Goal: Information Seeking & Learning: Learn about a topic

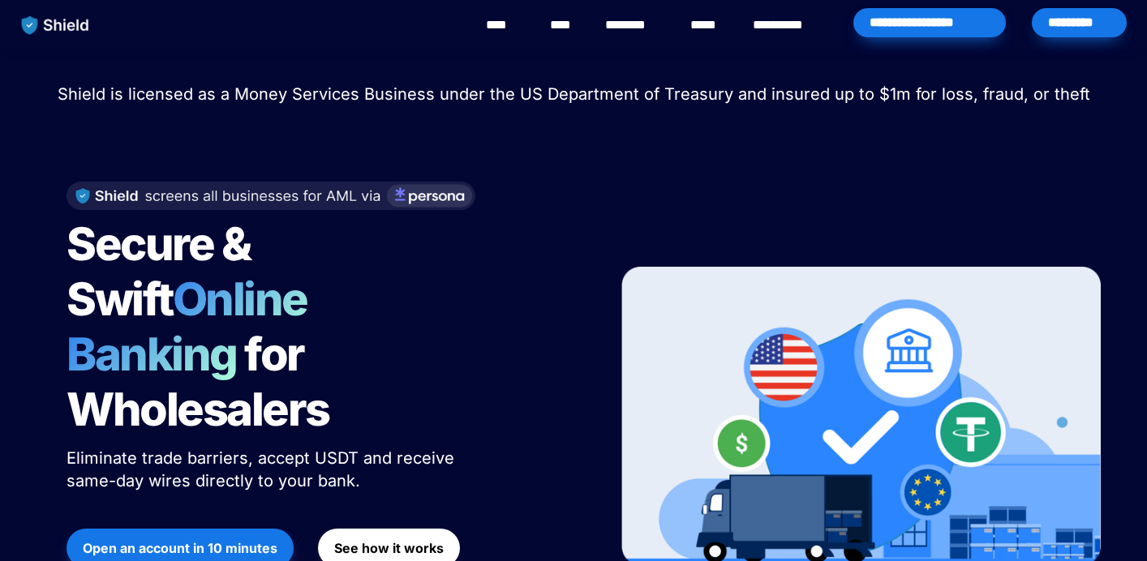
click at [650, 28] on link "********" at bounding box center [634, 24] width 58 height 19
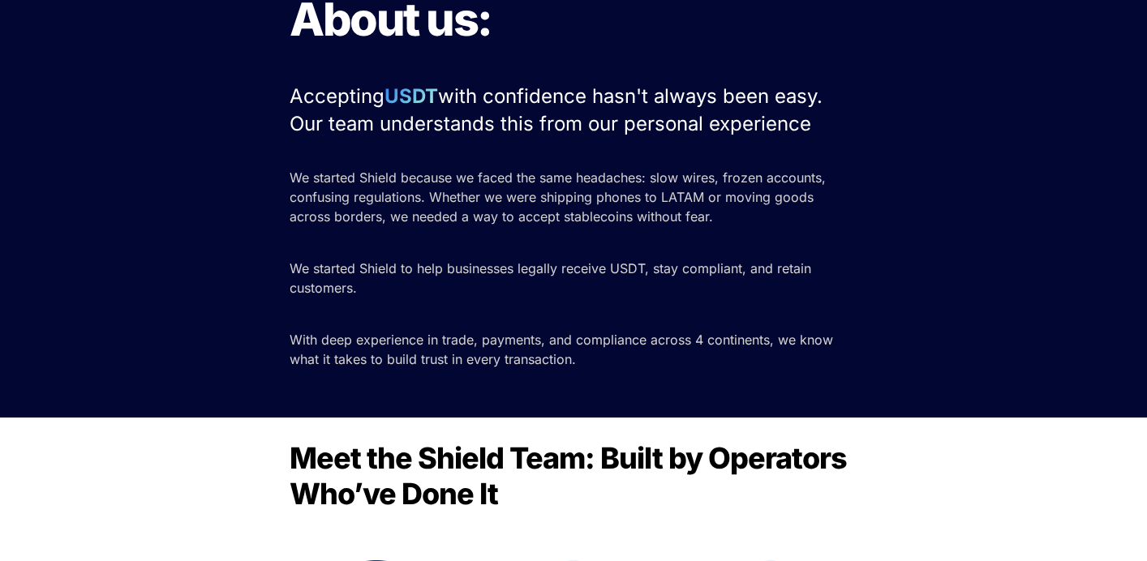
scroll to position [558, 0]
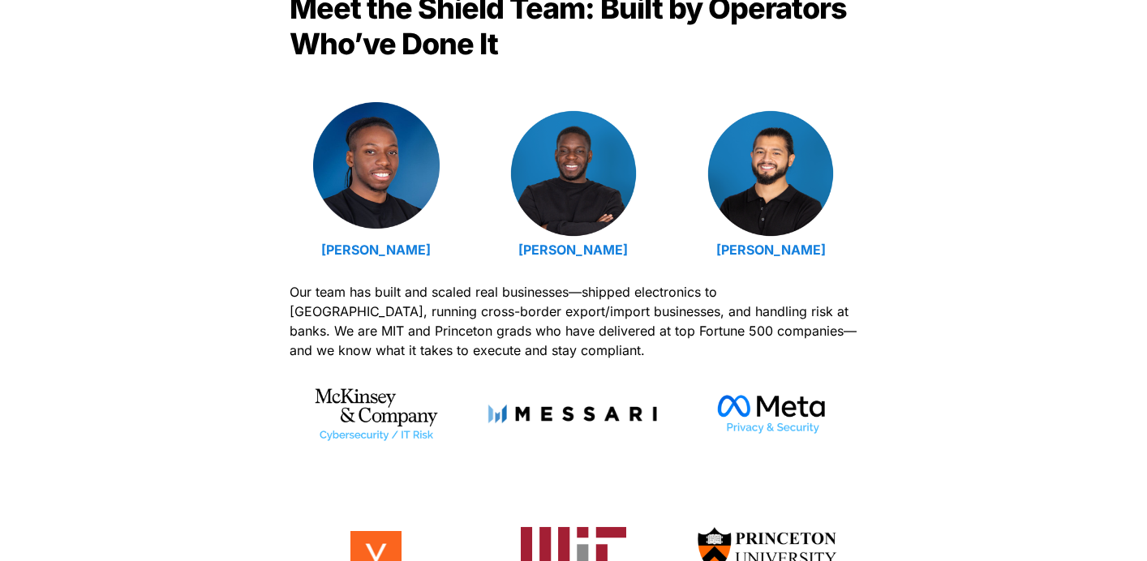
click at [376, 218] on img at bounding box center [376, 165] width 127 height 127
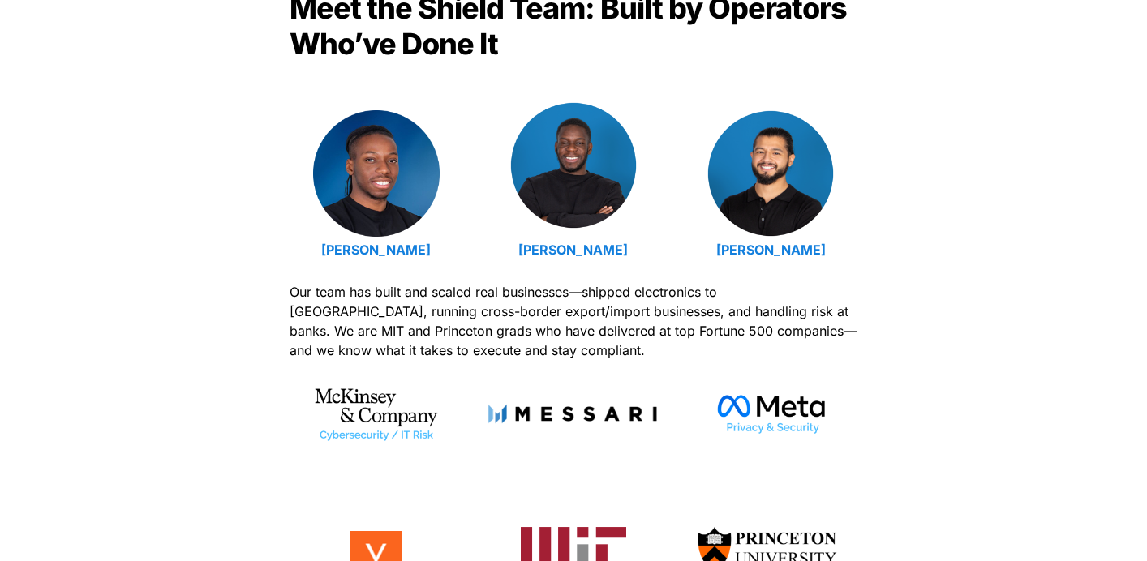
click at [595, 148] on img at bounding box center [573, 165] width 127 height 127
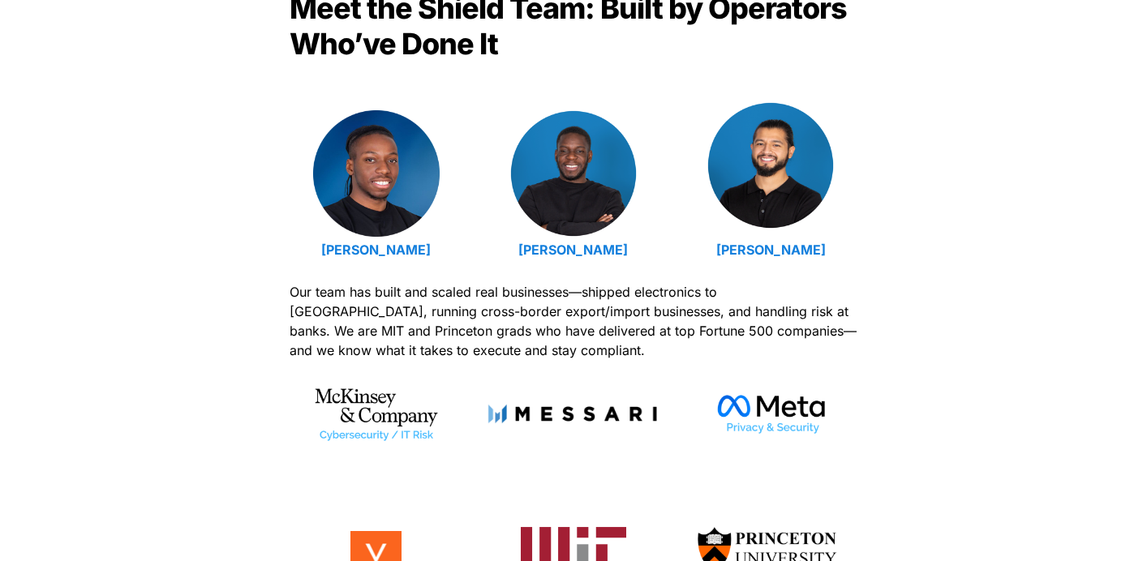
click at [759, 145] on img at bounding box center [770, 165] width 127 height 127
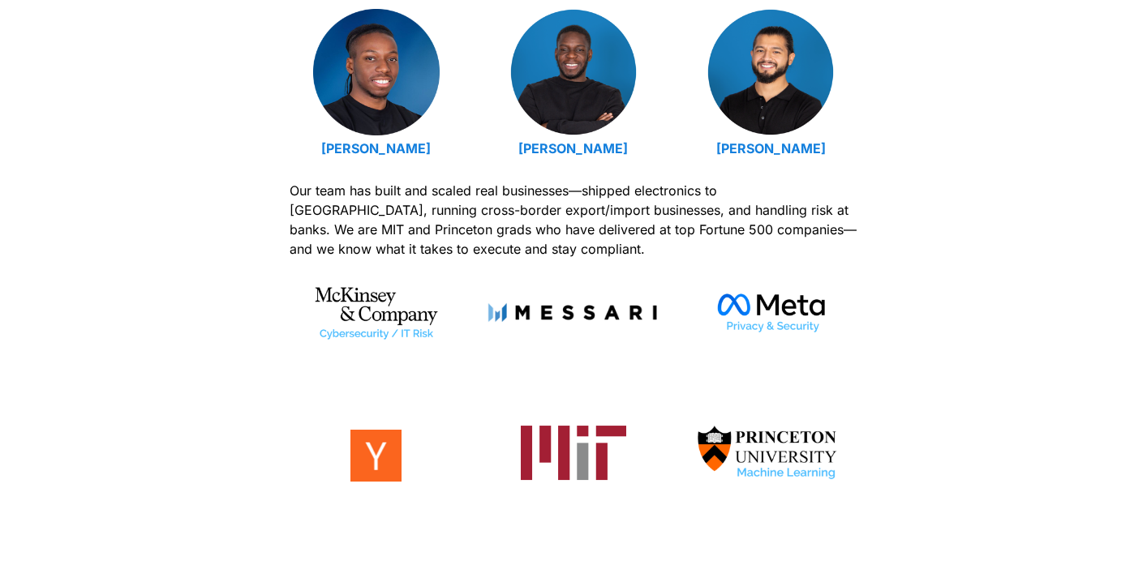
scroll to position [745, 0]
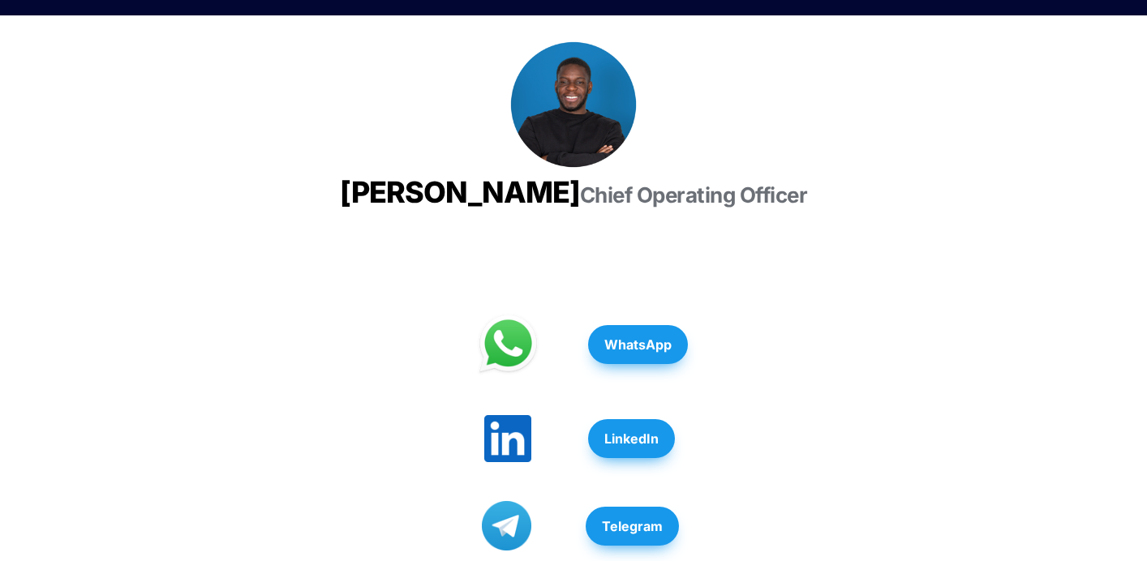
scroll to position [246, 0]
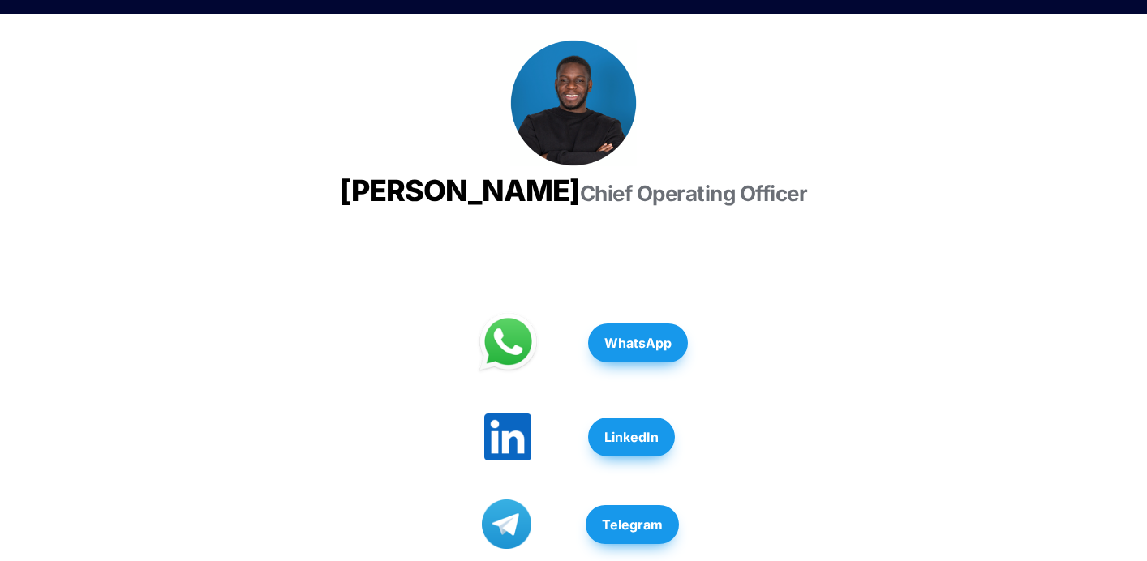
click at [633, 445] on strong "LinkedIn" at bounding box center [631, 437] width 54 height 16
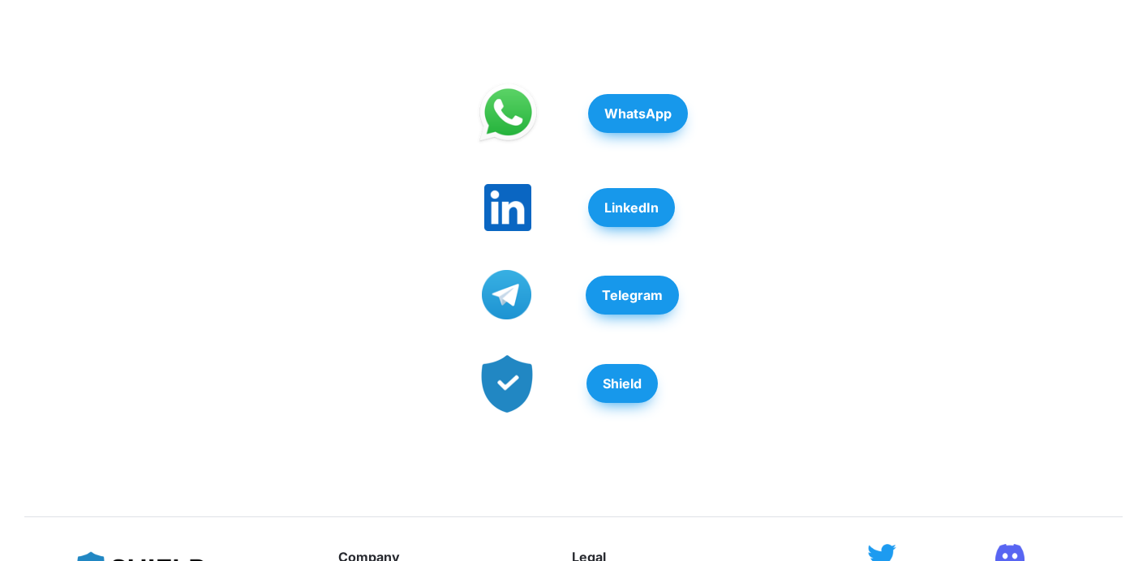
scroll to position [471, 0]
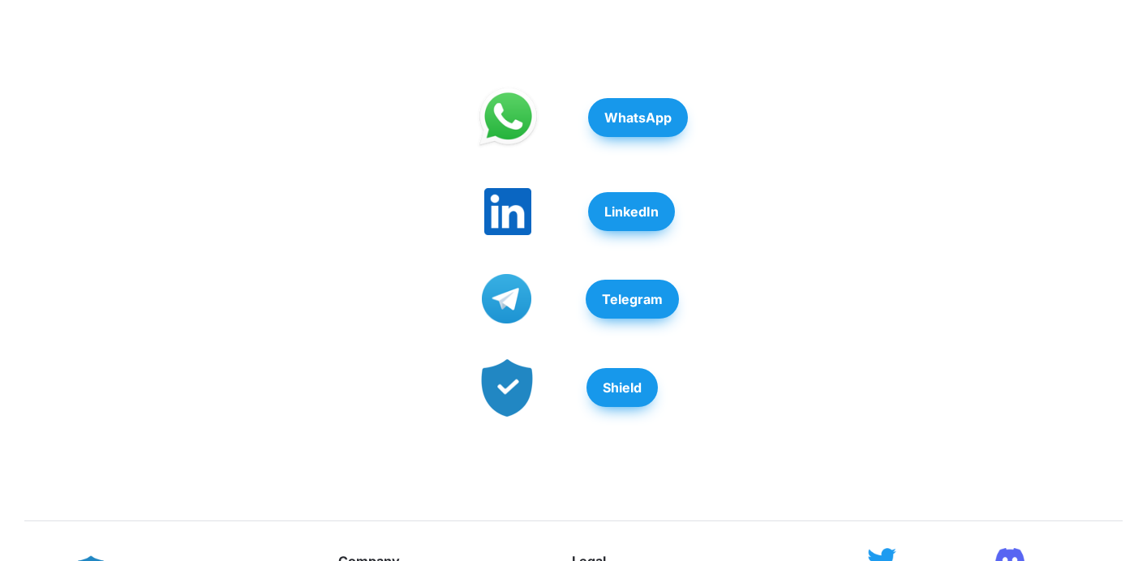
click at [649, 220] on strong "LinkedIn" at bounding box center [631, 212] width 54 height 16
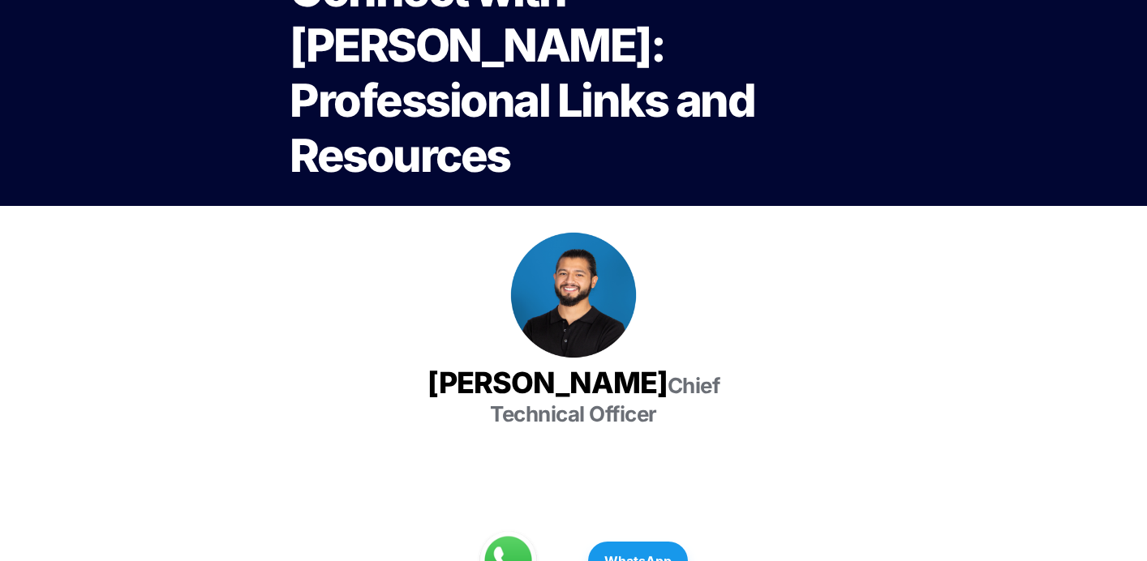
scroll to position [305, 0]
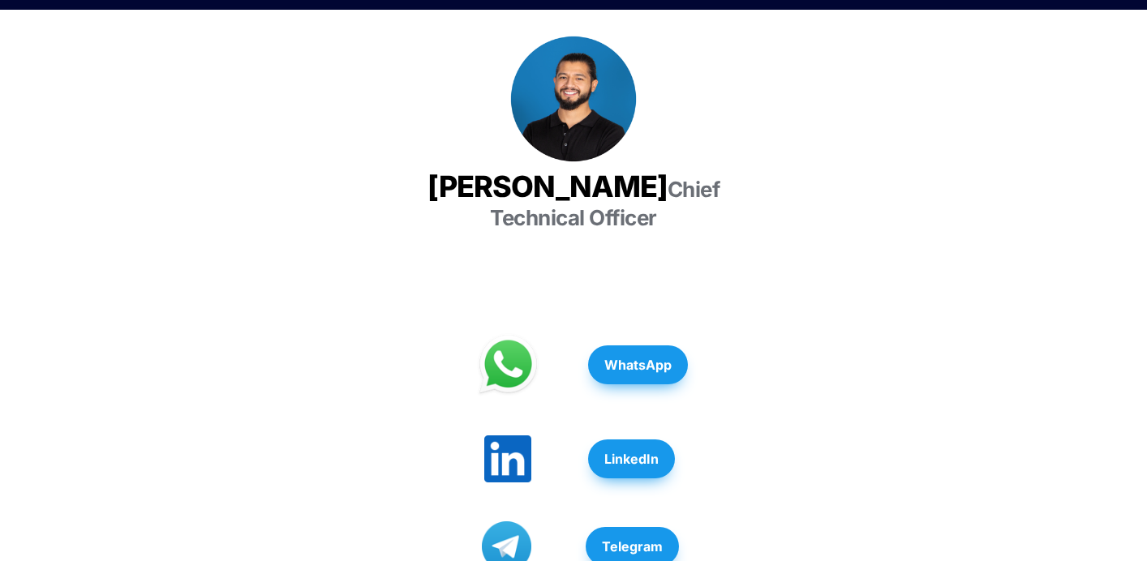
click at [645, 451] on strong "LinkedIn" at bounding box center [631, 459] width 54 height 16
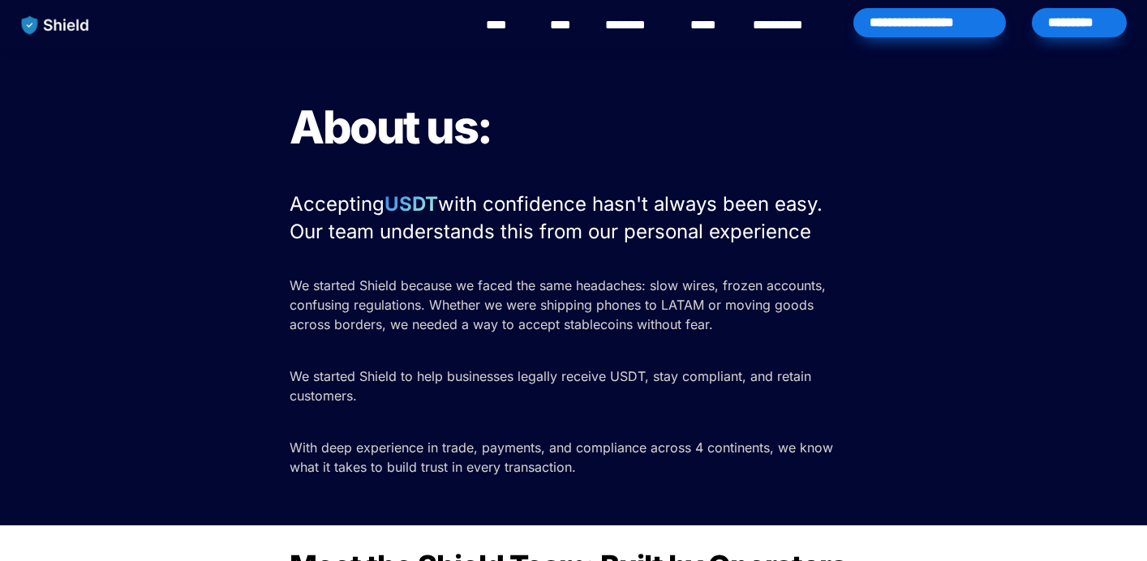
click at [698, 22] on link "****" at bounding box center [708, 24] width 36 height 19
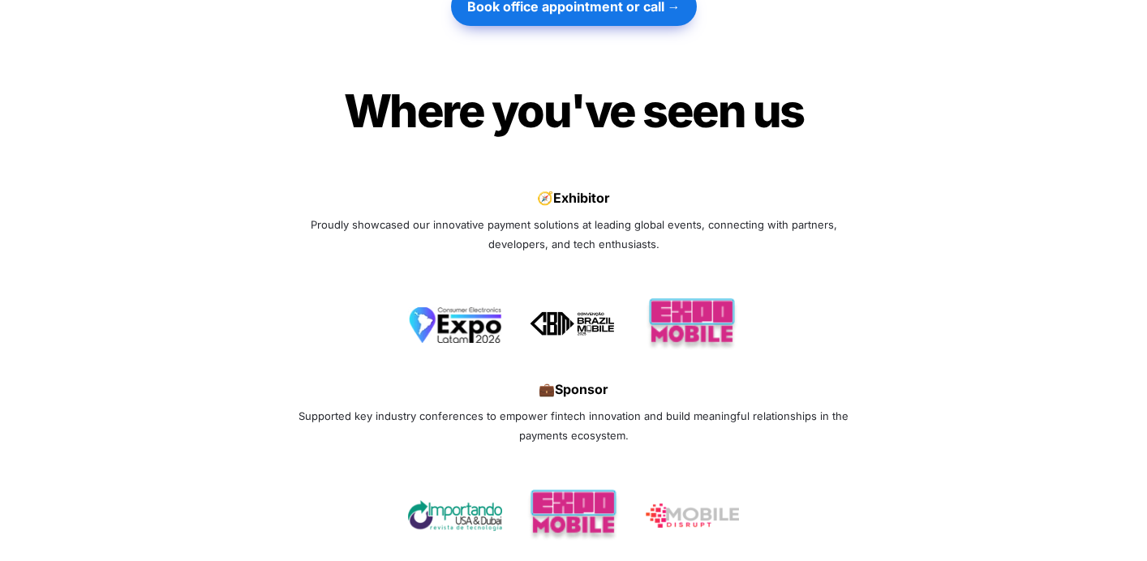
scroll to position [5830, 0]
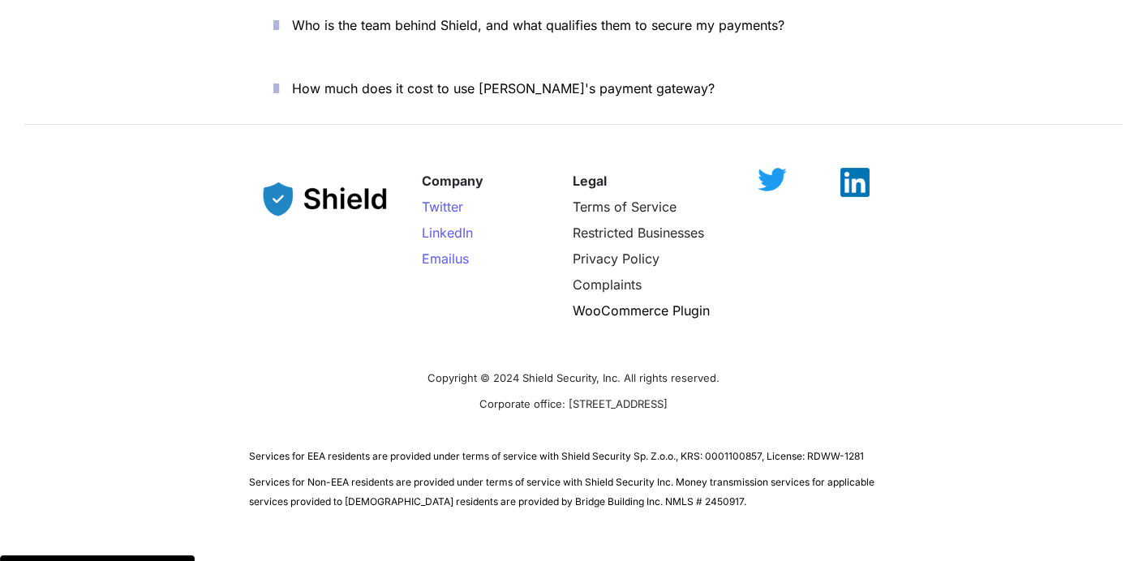
click at [109, 555] on img at bounding box center [97, 571] width 195 height 32
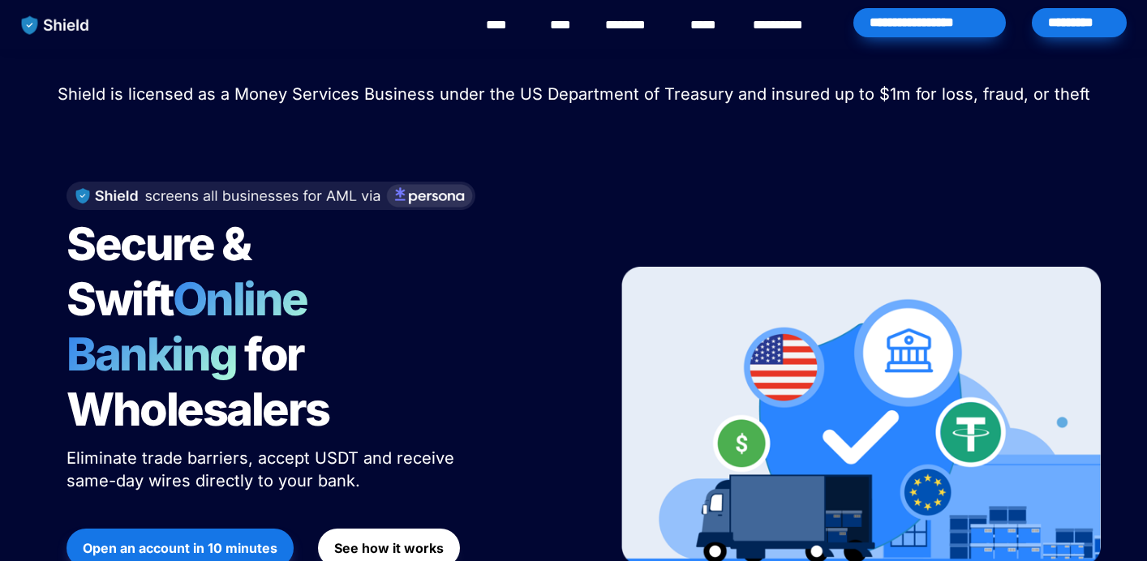
click at [740, 27] on div "**********" at bounding box center [630, 25] width 1017 height 50
click at [765, 27] on link "**********" at bounding box center [790, 24] width 74 height 19
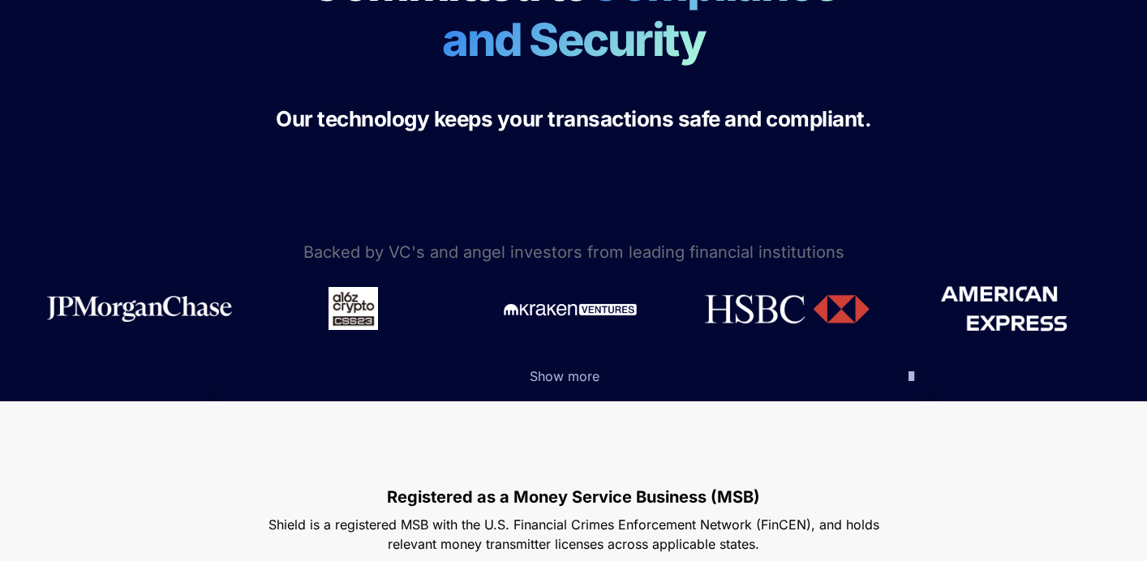
scroll to position [435, 0]
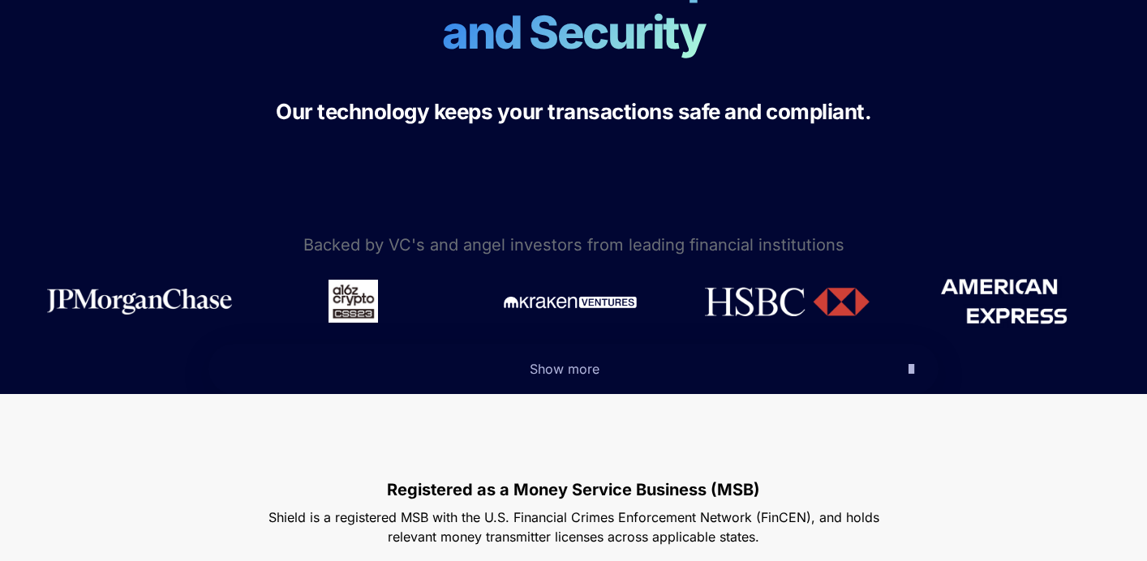
click at [565, 362] on span "Show more" at bounding box center [565, 369] width 70 height 16
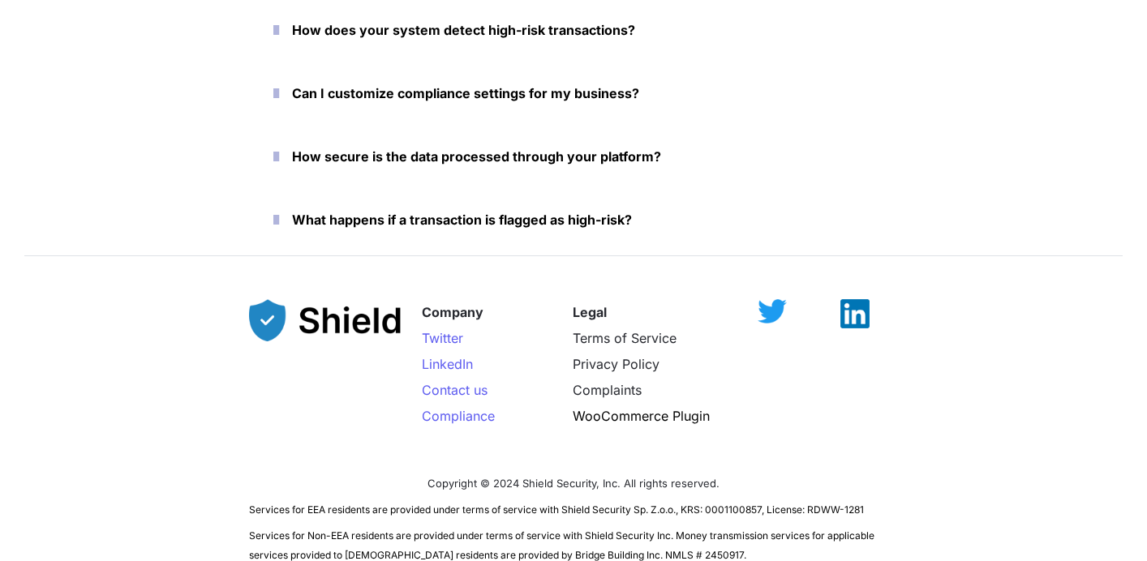
scroll to position [4266, 0]
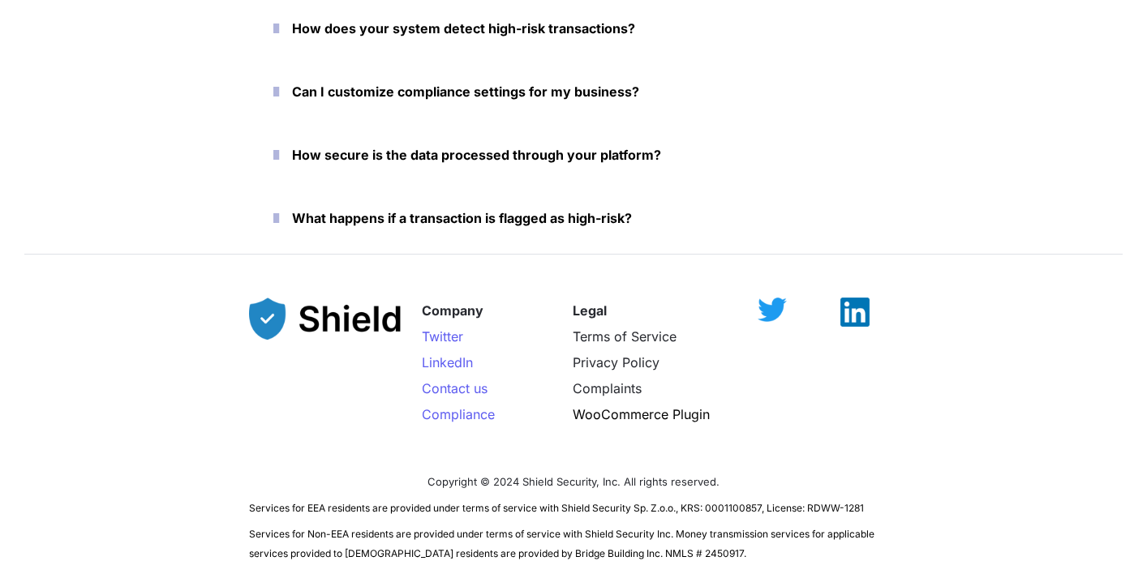
click at [570, 222] on strong "What happens if a transaction is flagged as high-risk?" at bounding box center [462, 218] width 340 height 16
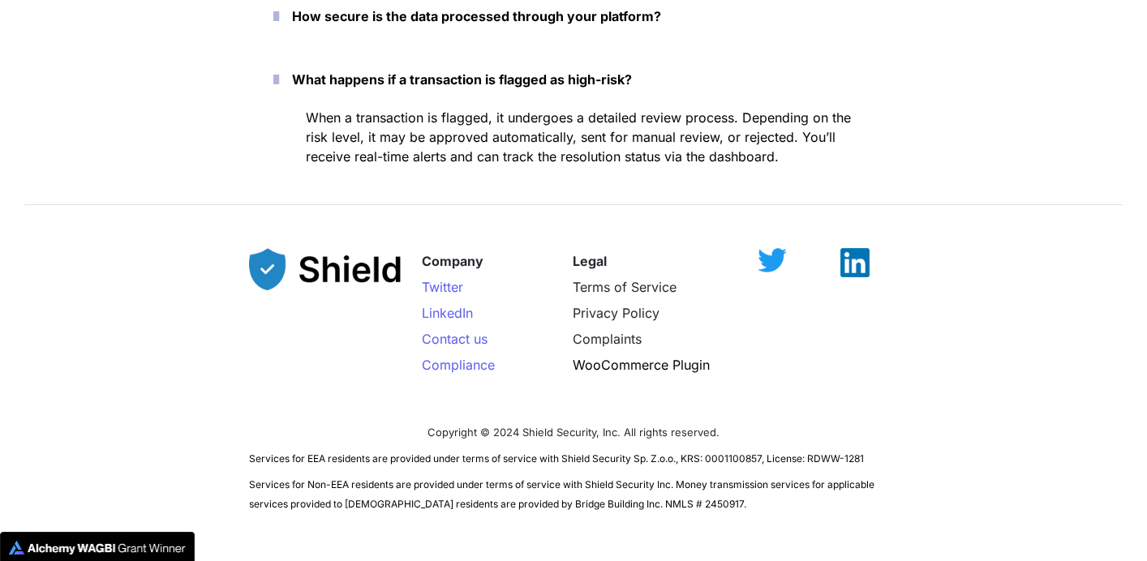
scroll to position [4437, 0]
